Goal: Information Seeking & Learning: Learn about a topic

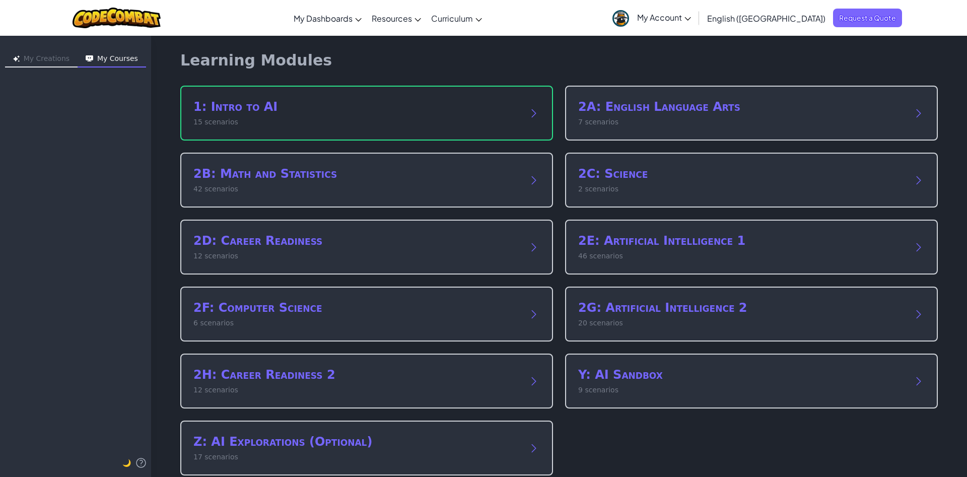
click at [376, 140] on div "1: Intro to AI 15 scenarios" at bounding box center [366, 113] width 373 height 55
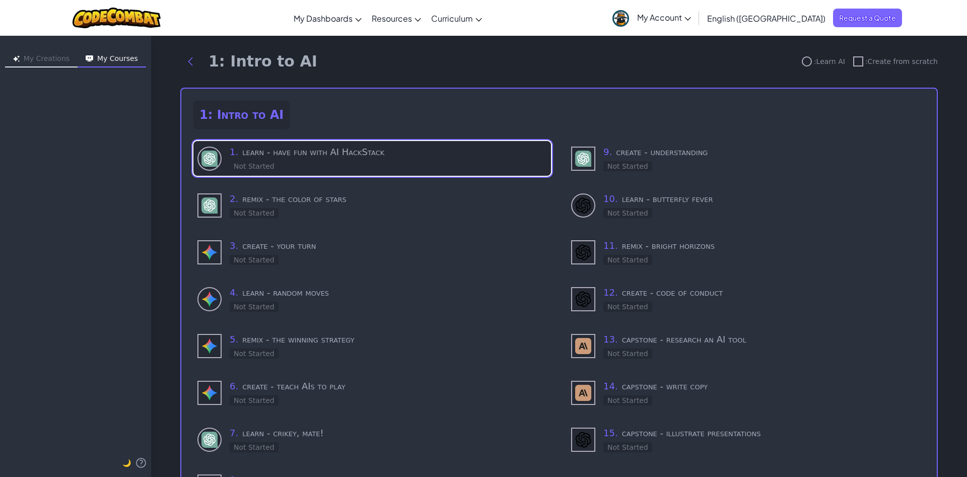
click at [307, 147] on h3 "1 . learn - have fun with AI HackStack" at bounding box center [388, 152] width 317 height 14
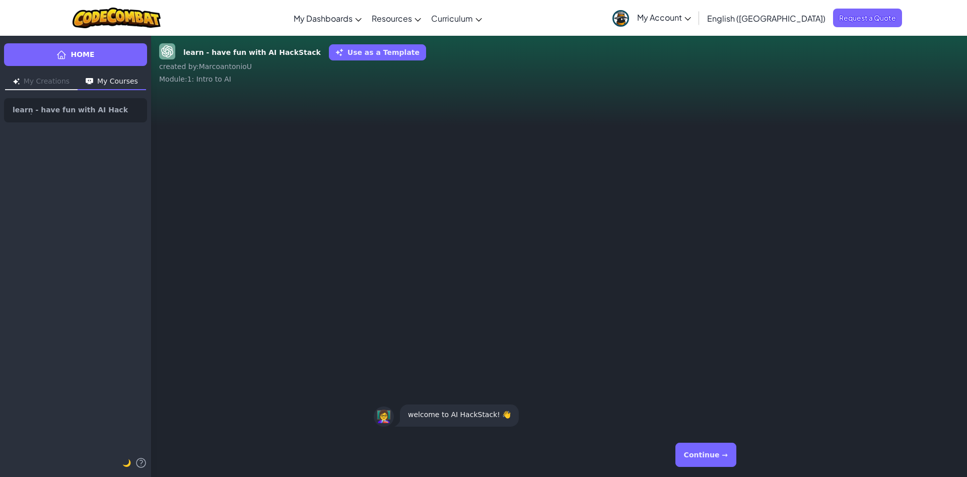
click at [703, 444] on button "Continue →" at bounding box center [705, 455] width 61 height 24
click at [705, 447] on button "Continue →" at bounding box center [705, 455] width 61 height 24
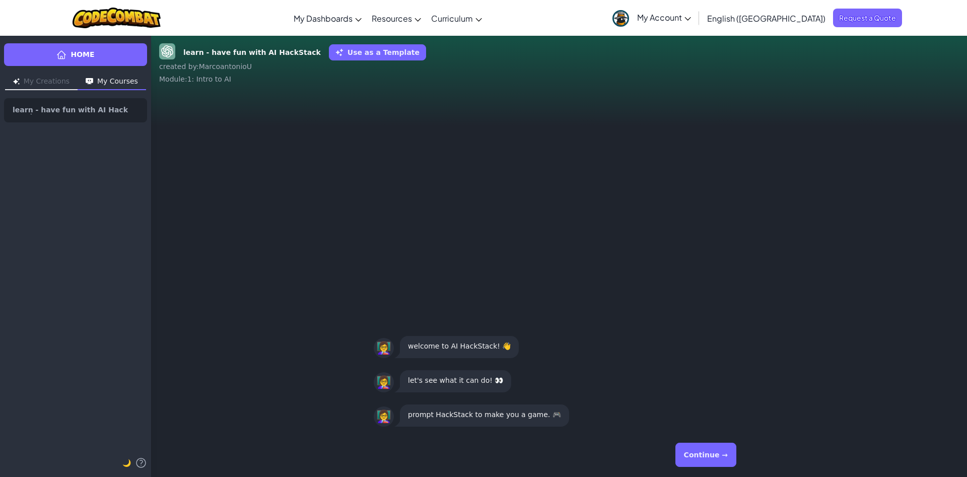
click at [705, 447] on button "Continue →" at bounding box center [705, 455] width 61 height 24
